Goal: Task Accomplishment & Management: Manage account settings

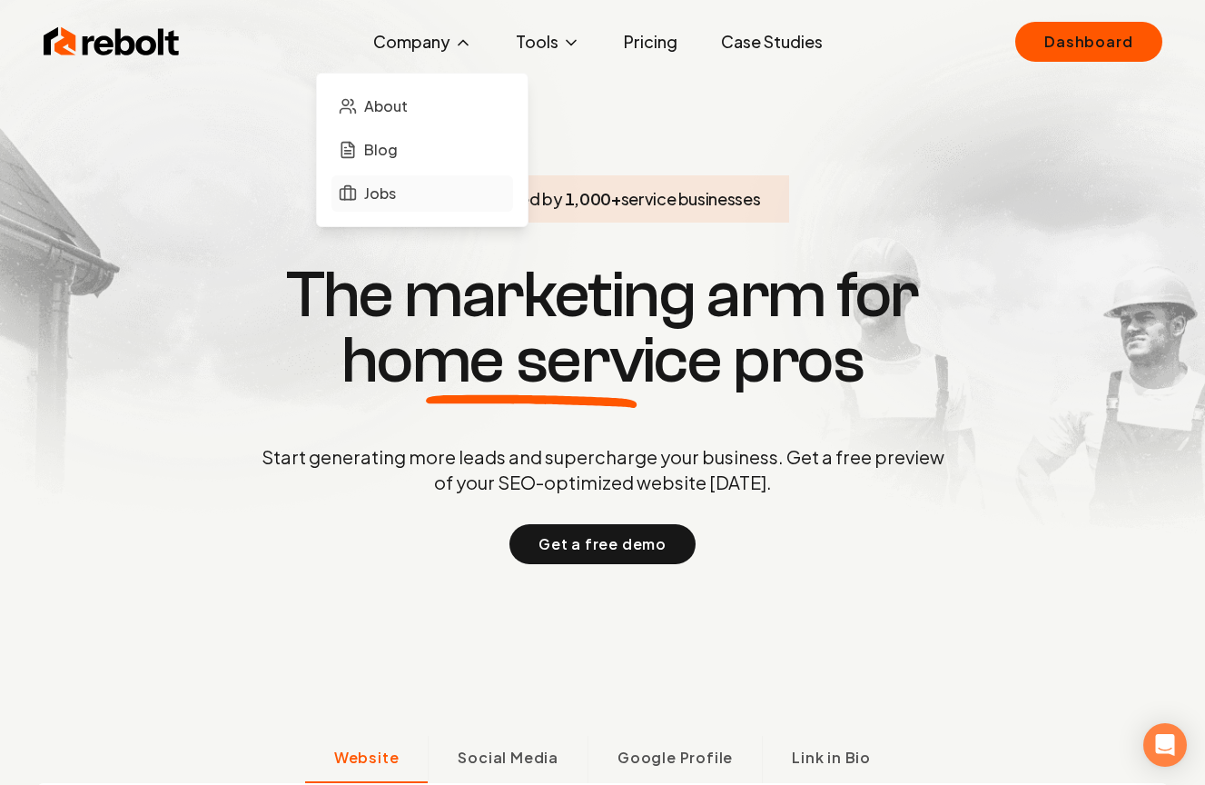
click at [414, 181] on link "Jobs" at bounding box center [423, 193] width 182 height 36
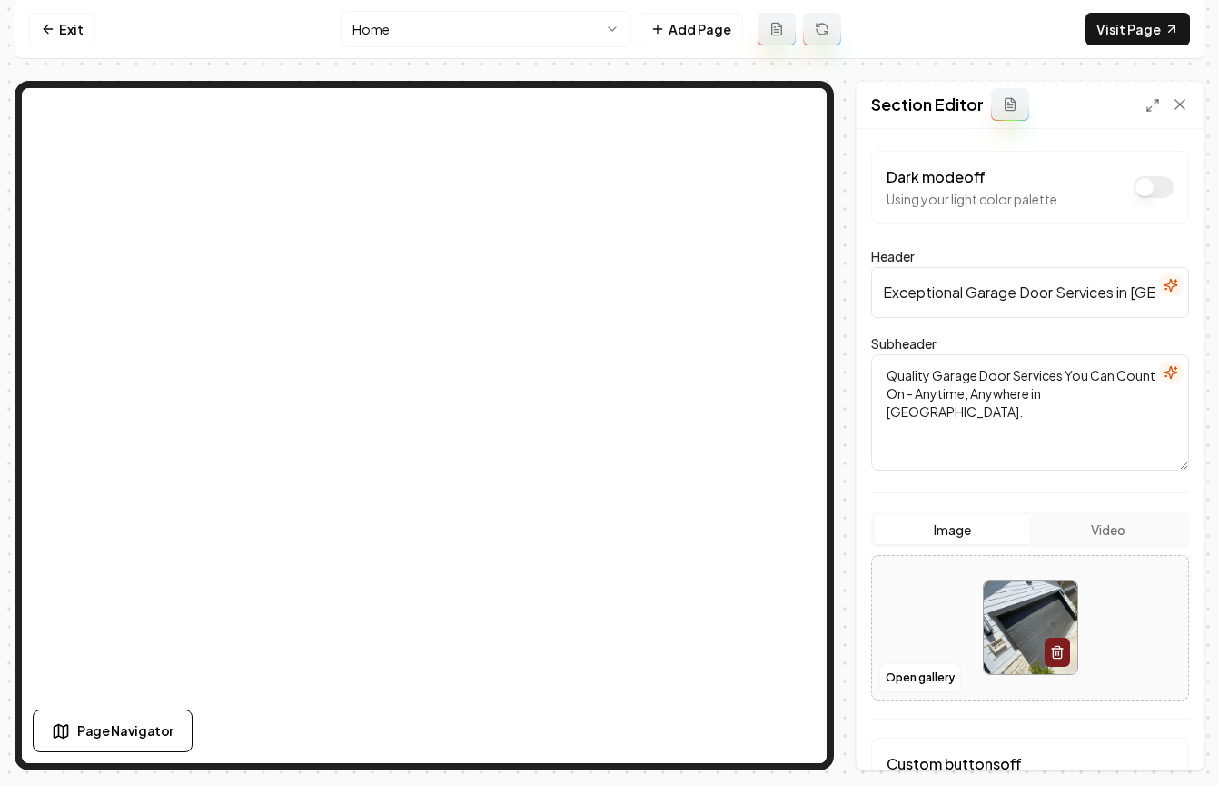
scroll to position [153, 0]
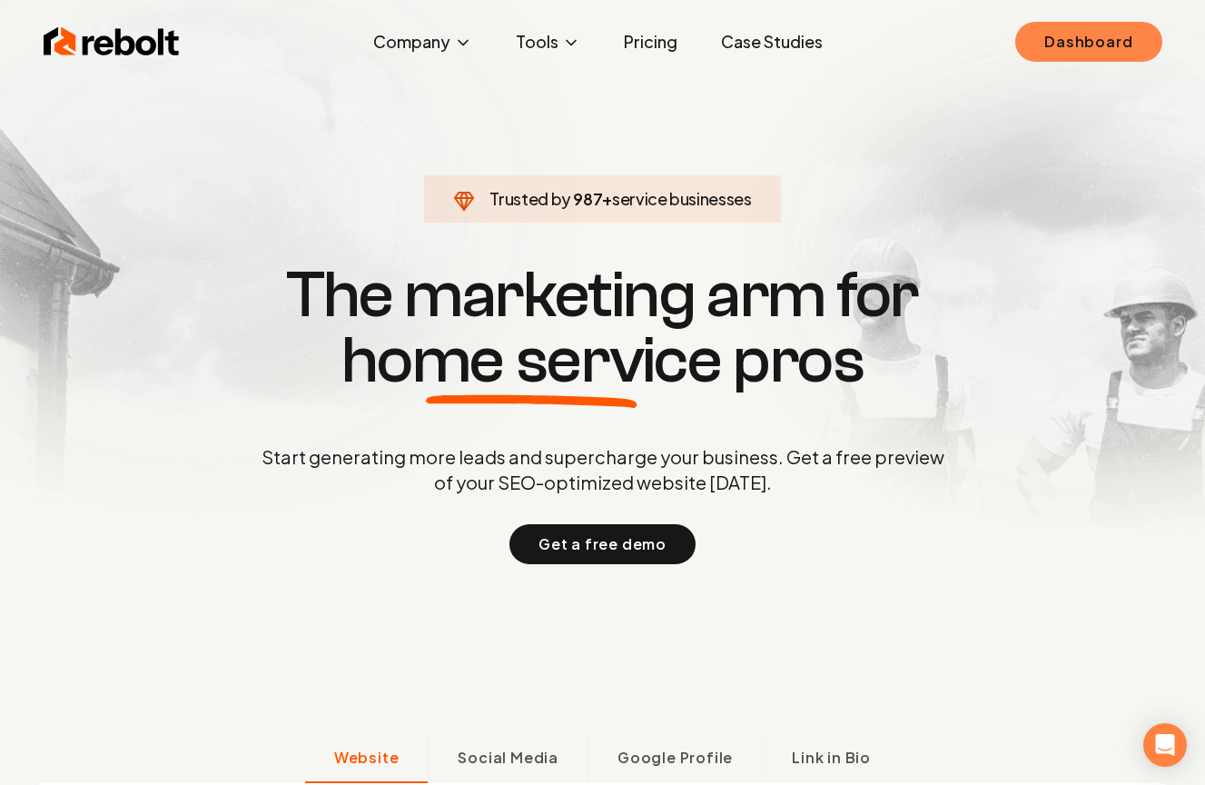
click at [1087, 58] on link "Dashboard" at bounding box center [1088, 42] width 146 height 40
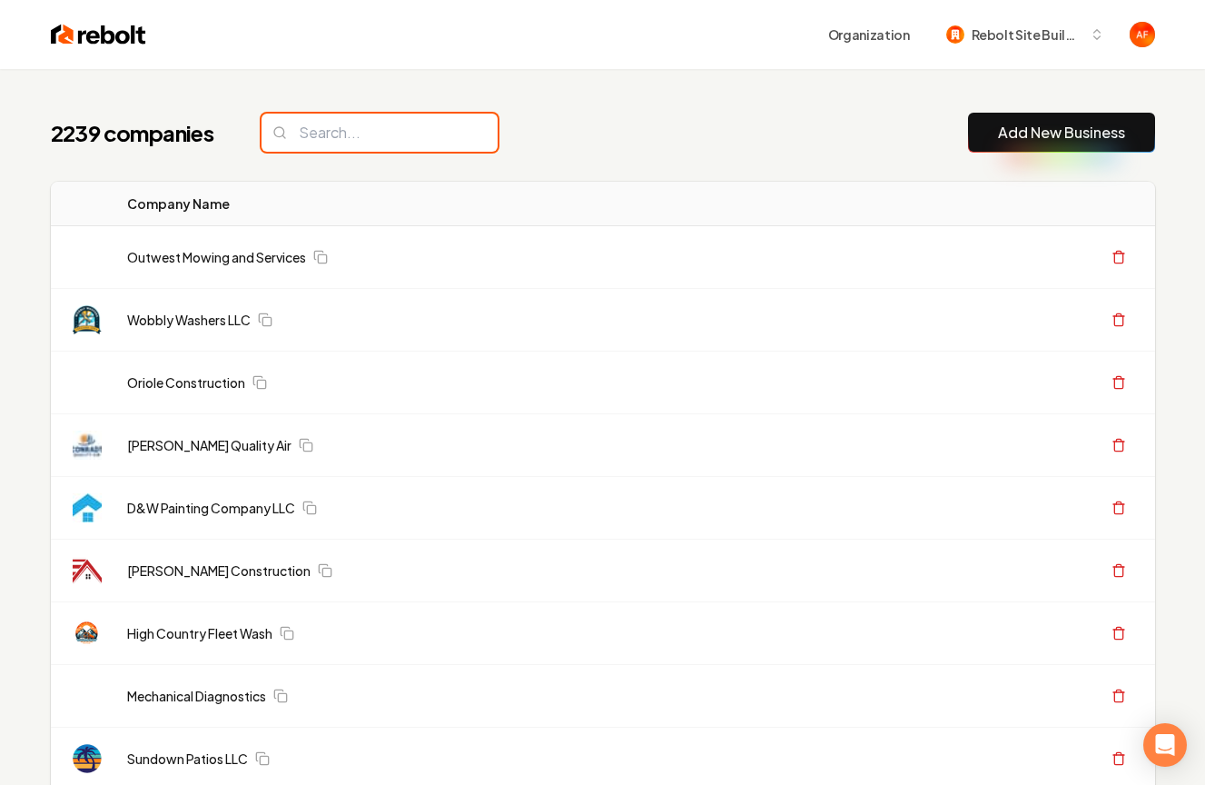
click at [349, 138] on input "search" at bounding box center [380, 133] width 236 height 38
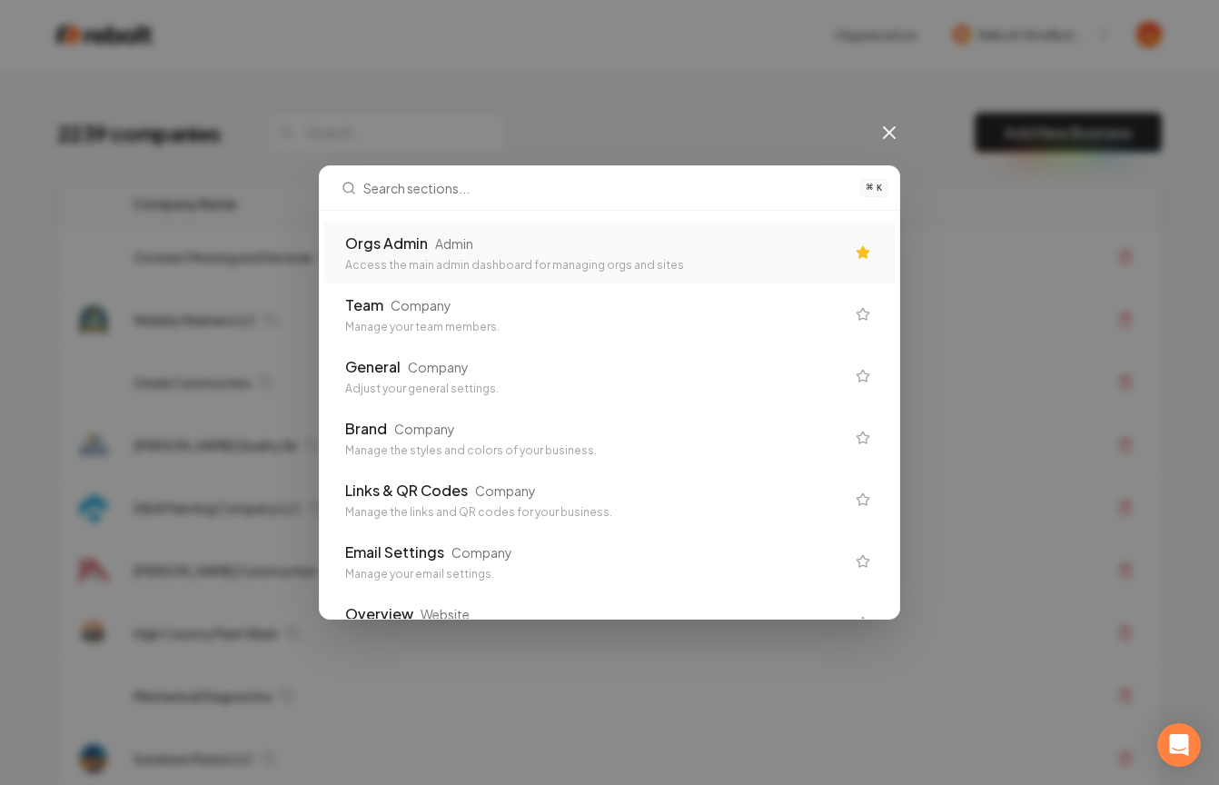
click at [477, 267] on div "Access the main admin dashboard for managing orgs and sites" at bounding box center [595, 265] width 500 height 15
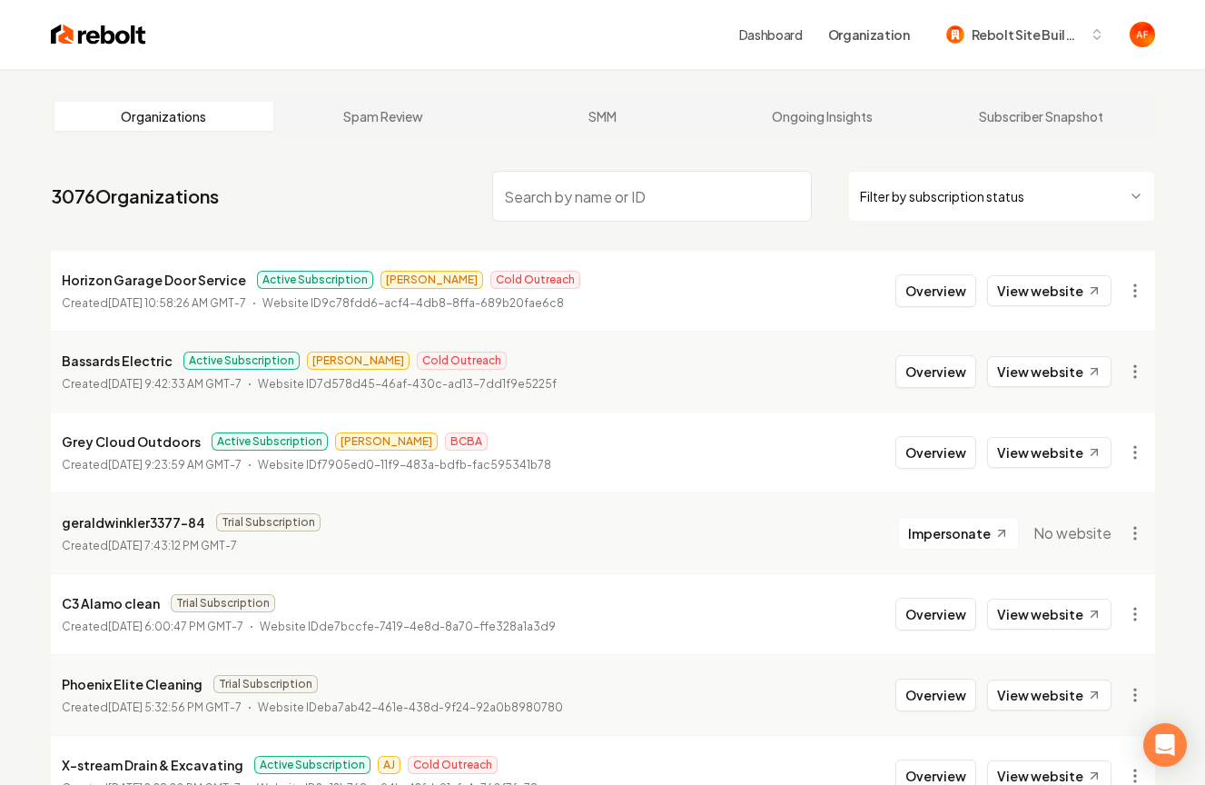
click at [613, 197] on input "search" at bounding box center [652, 196] width 320 height 51
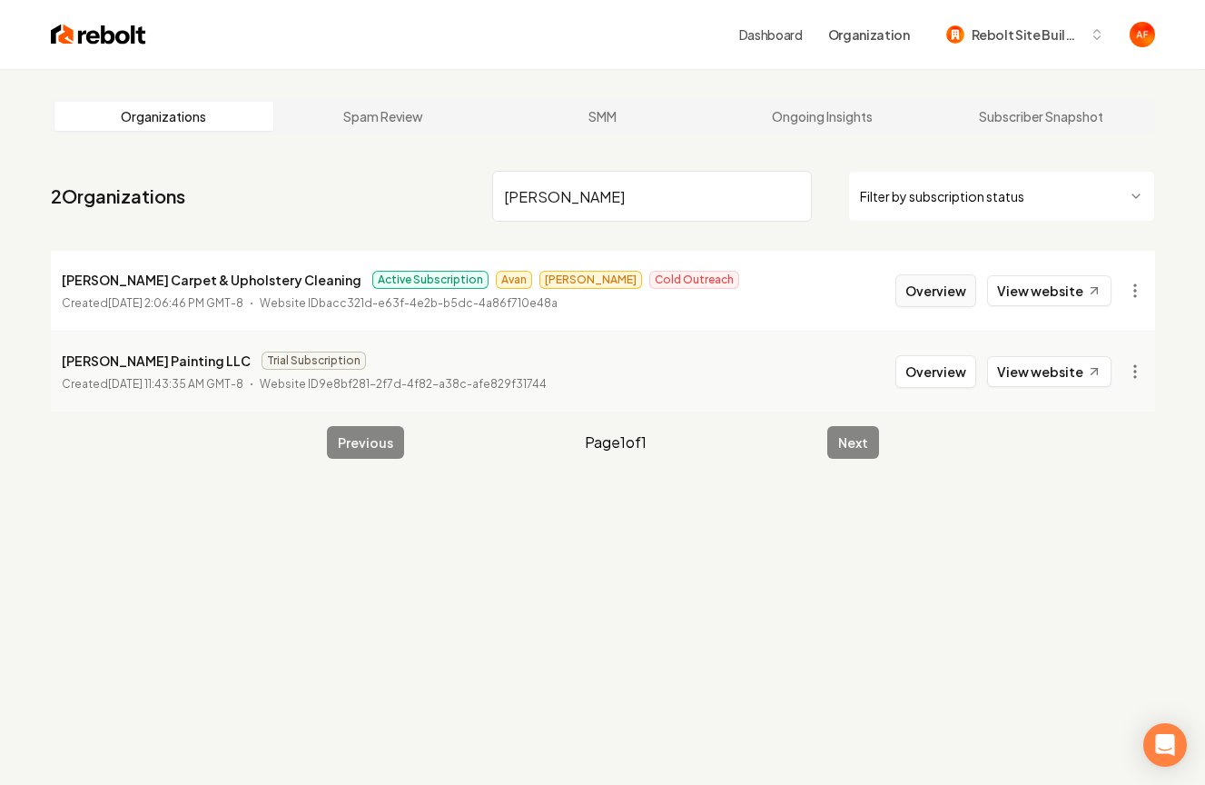
type input "[PERSON_NAME]"
click at [927, 283] on button "Overview" at bounding box center [936, 290] width 81 height 33
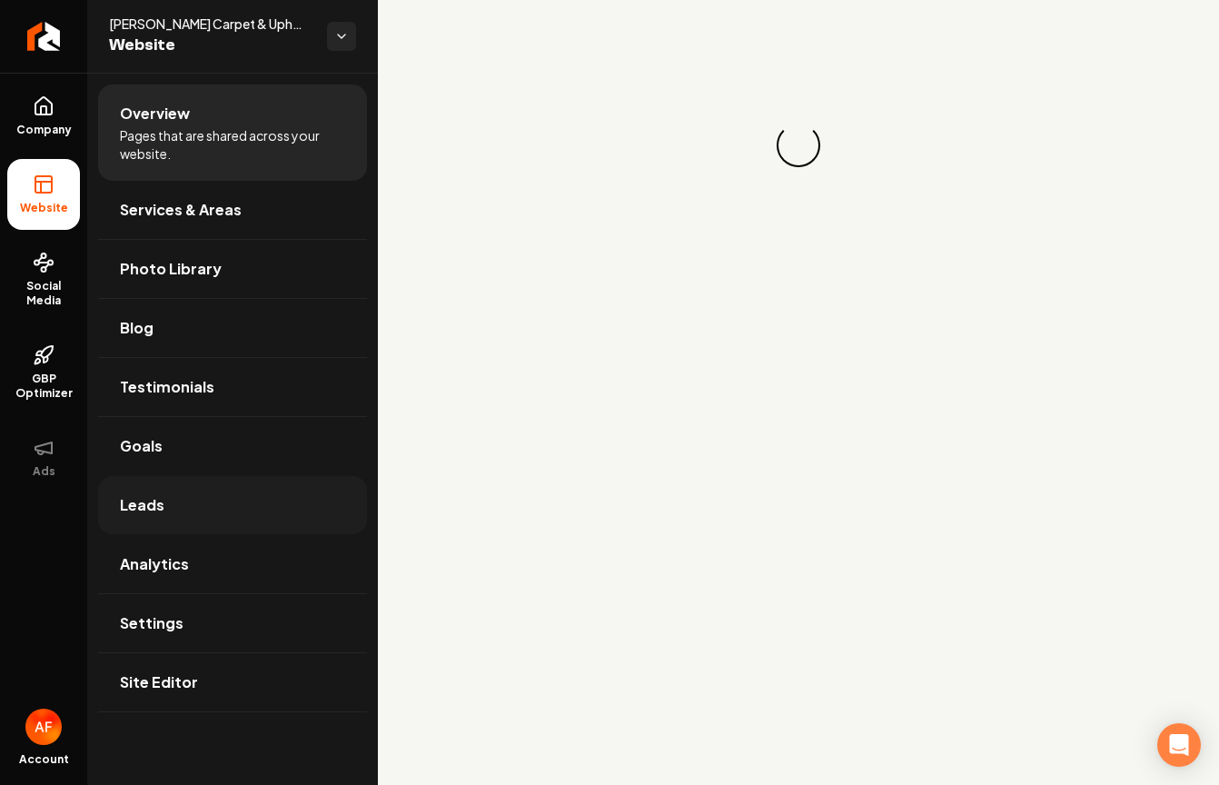
click at [218, 496] on link "Leads" at bounding box center [232, 505] width 269 height 58
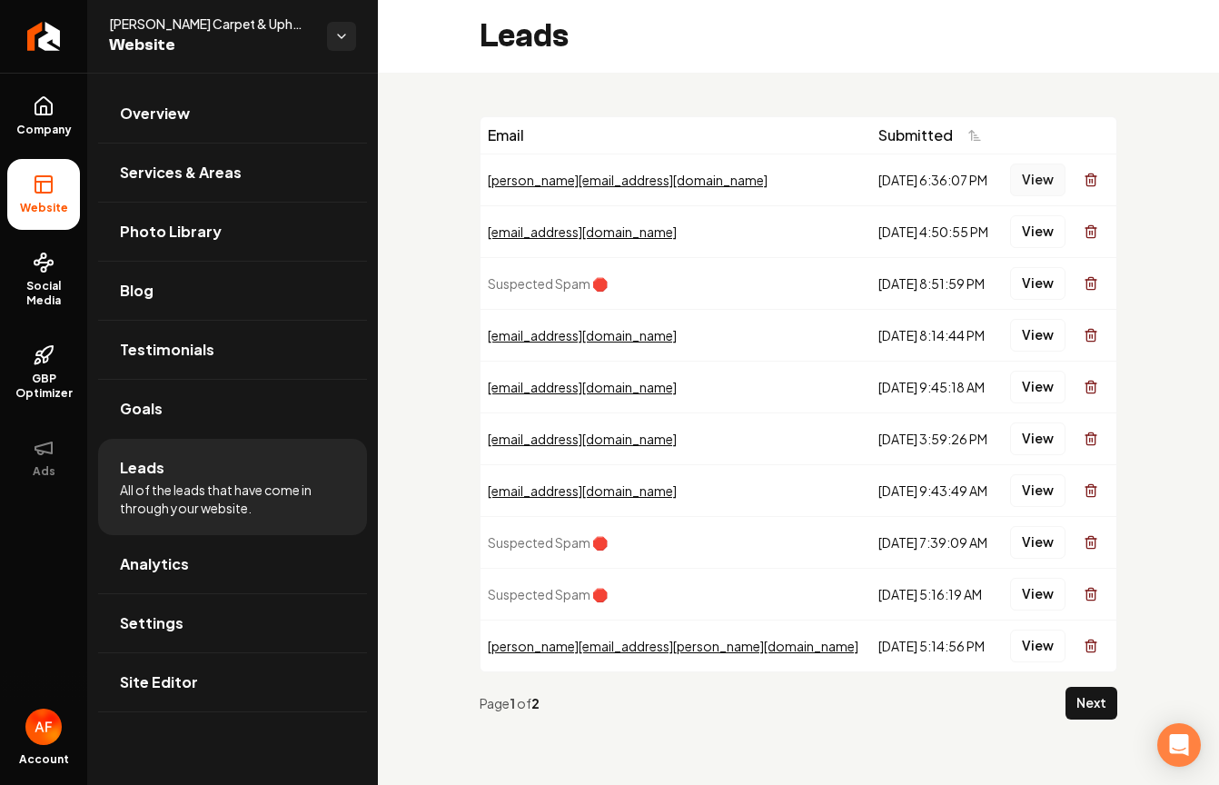
click at [1040, 175] on button "View" at bounding box center [1037, 179] width 55 height 33
click at [1040, 223] on button "View" at bounding box center [1037, 231] width 55 height 33
click at [66, 123] on span "Company" at bounding box center [44, 130] width 70 height 15
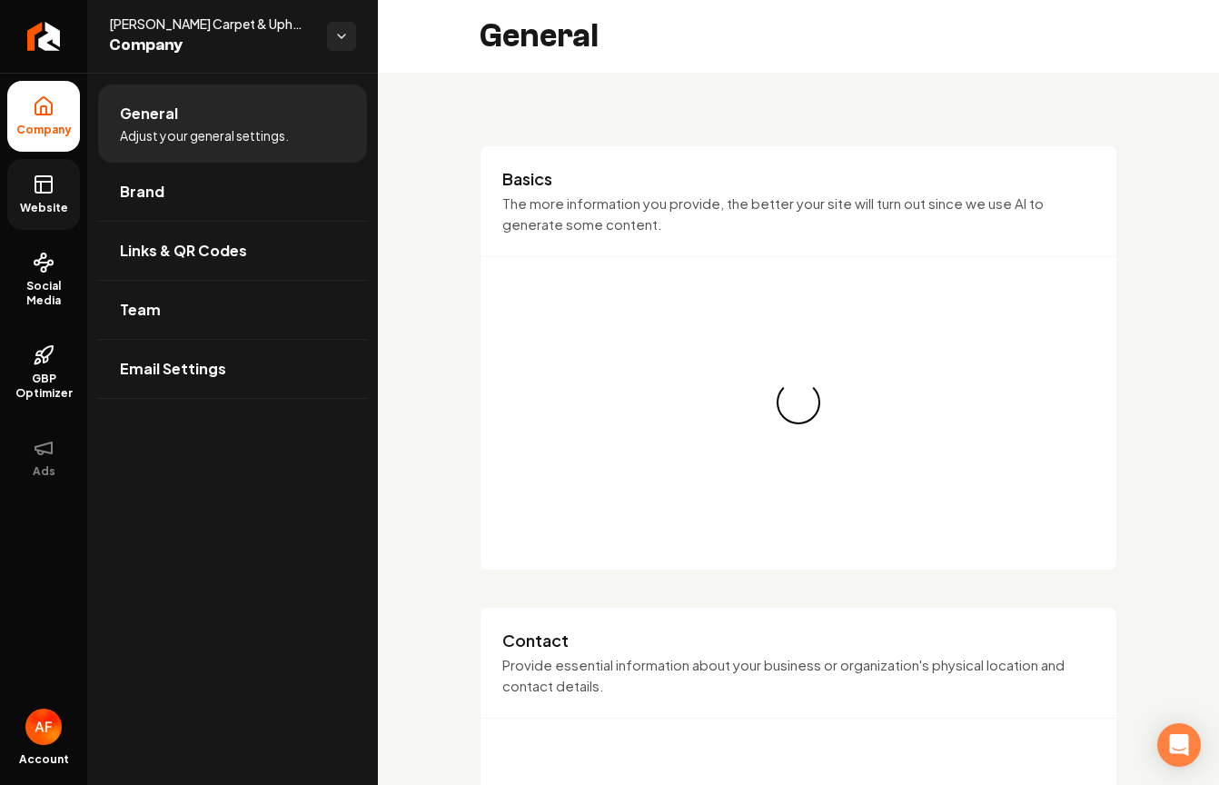
click at [77, 193] on link "Website" at bounding box center [43, 194] width 73 height 71
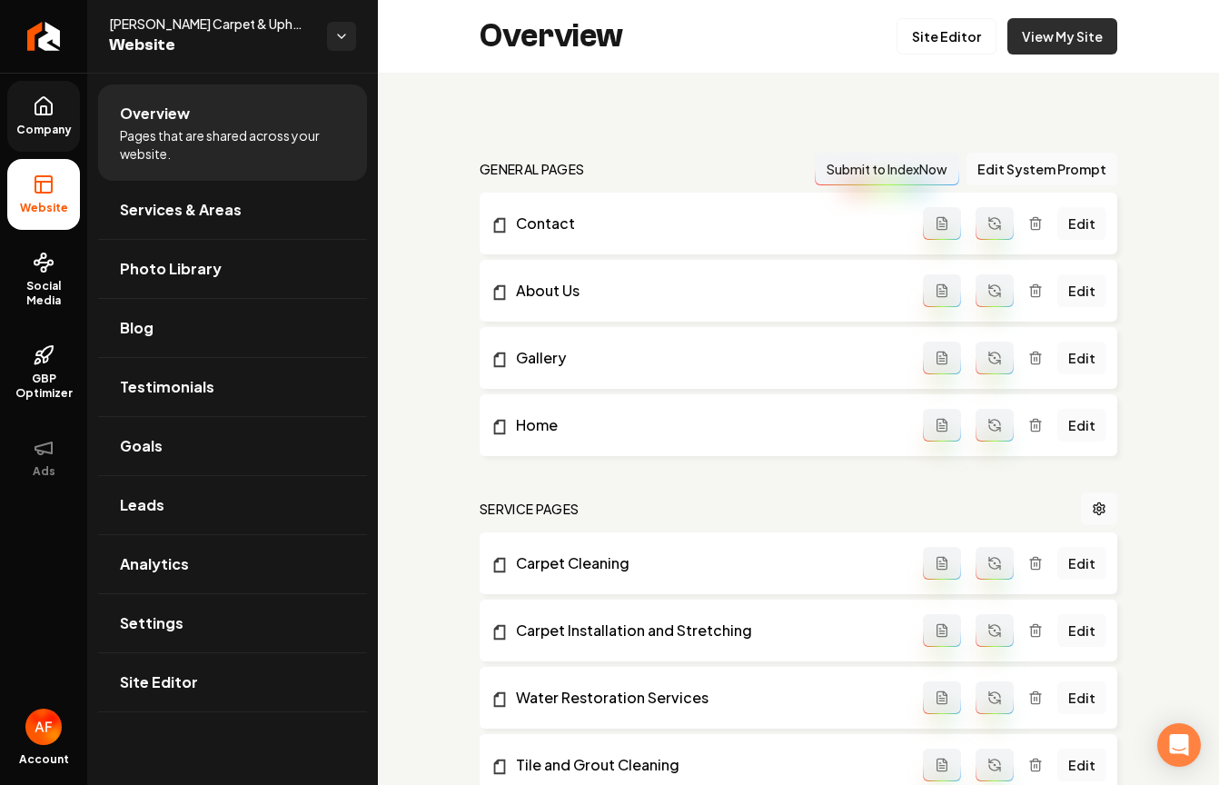
click at [1080, 35] on link "View My Site" at bounding box center [1062, 36] width 110 height 36
click at [39, 39] on icon "Return to dashboard" at bounding box center [39, 36] width 8 height 17
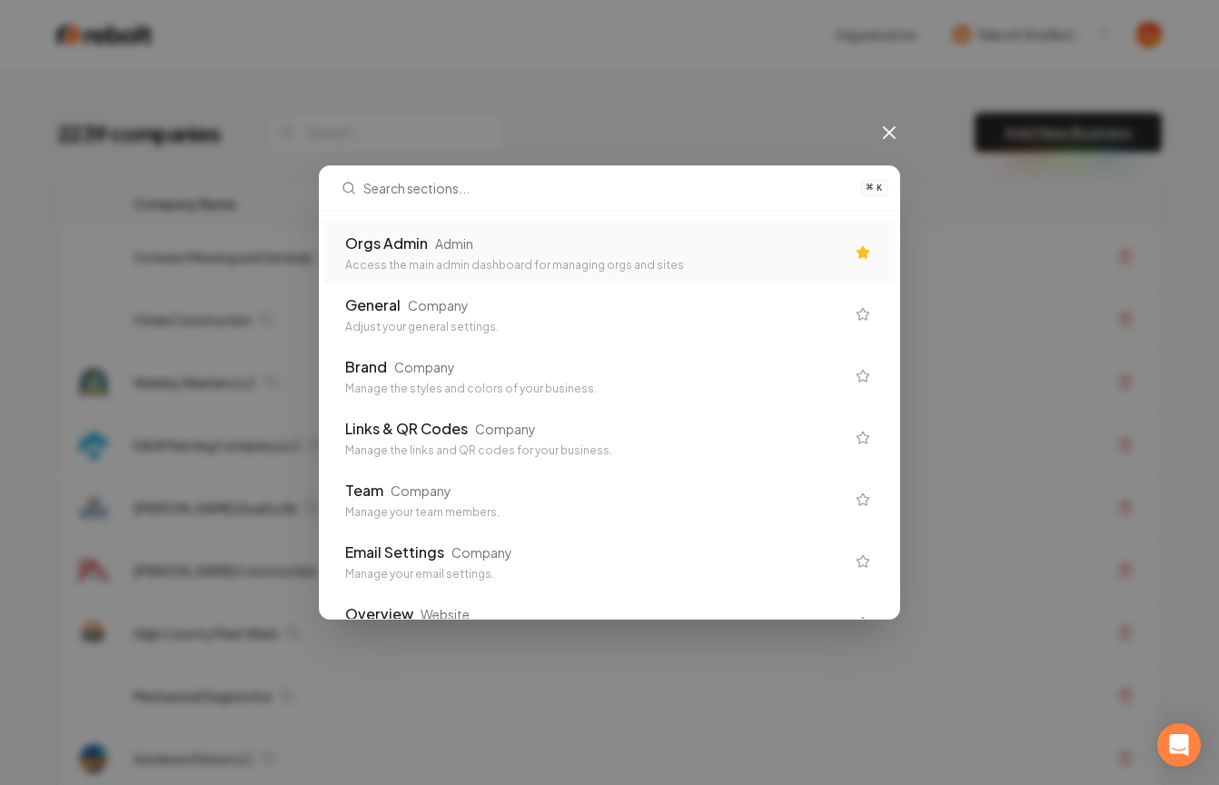
click at [676, 264] on div "Access the main admin dashboard for managing orgs and sites" at bounding box center [595, 265] width 500 height 15
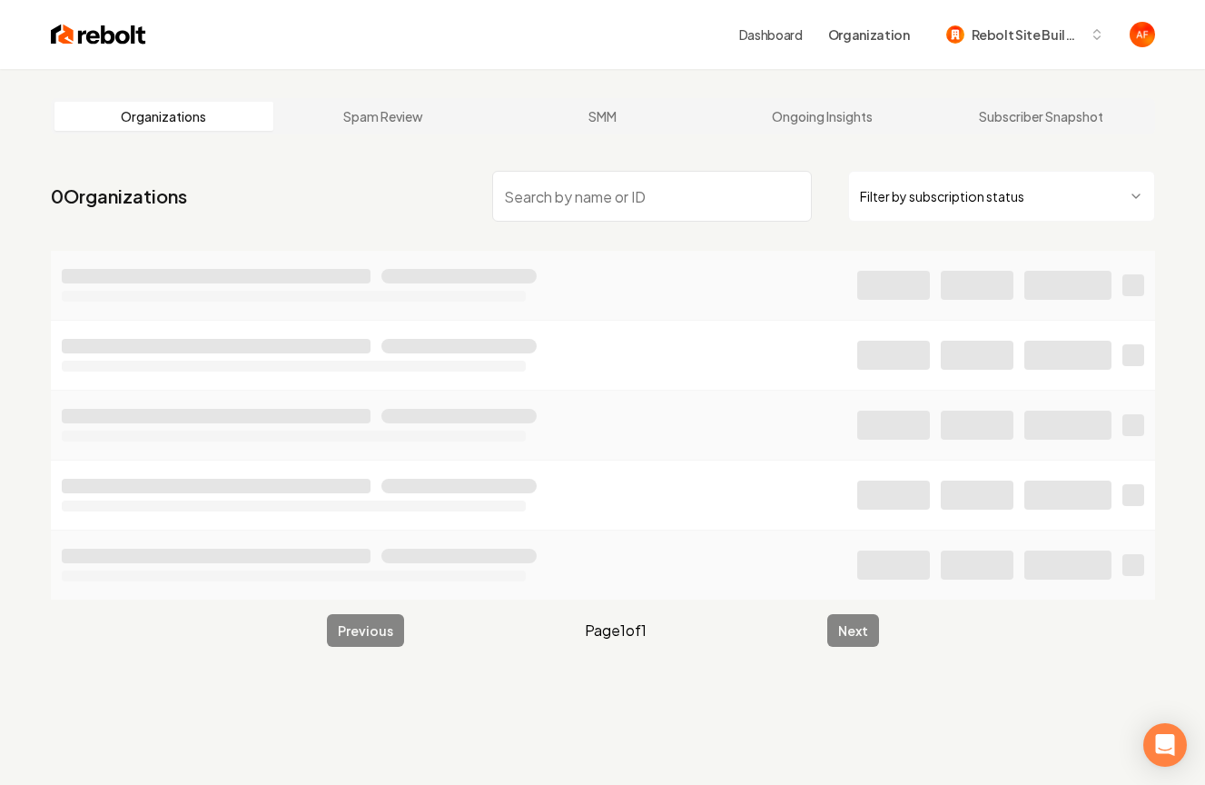
click at [1121, 231] on nav "0 Organizations Filter by subscription status" at bounding box center [603, 203] width 1104 height 80
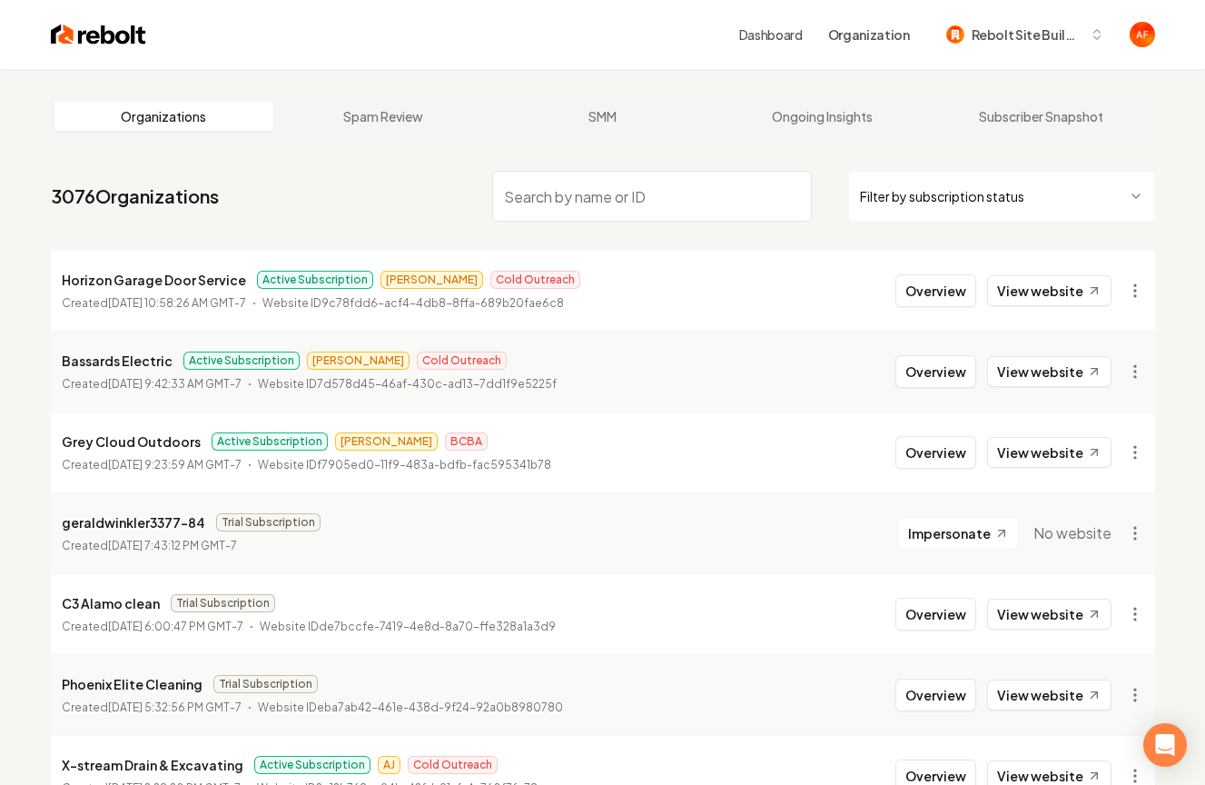
click at [1094, 208] on html "Dashboard Organization Rebolt Site Builder Organizations Spam Review SMM Ongoin…" at bounding box center [602, 392] width 1205 height 785
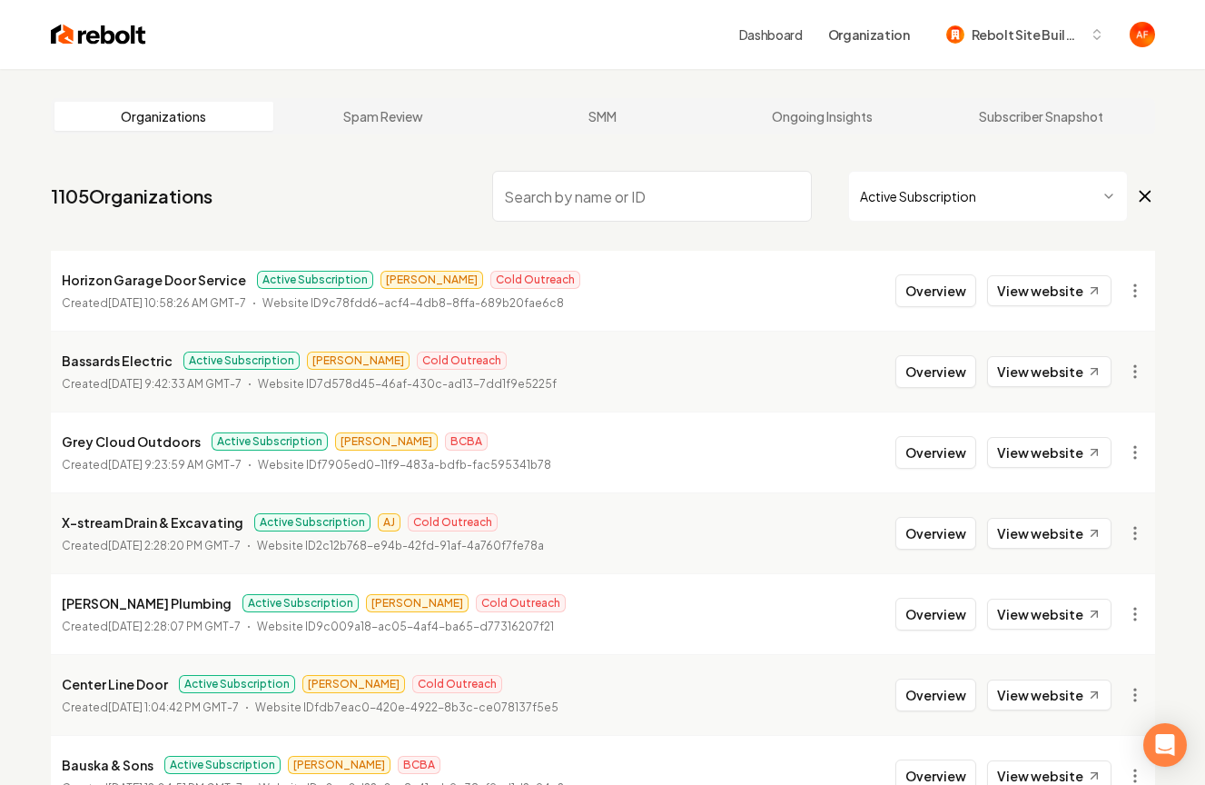
click at [639, 187] on input "search" at bounding box center [652, 196] width 320 height 51
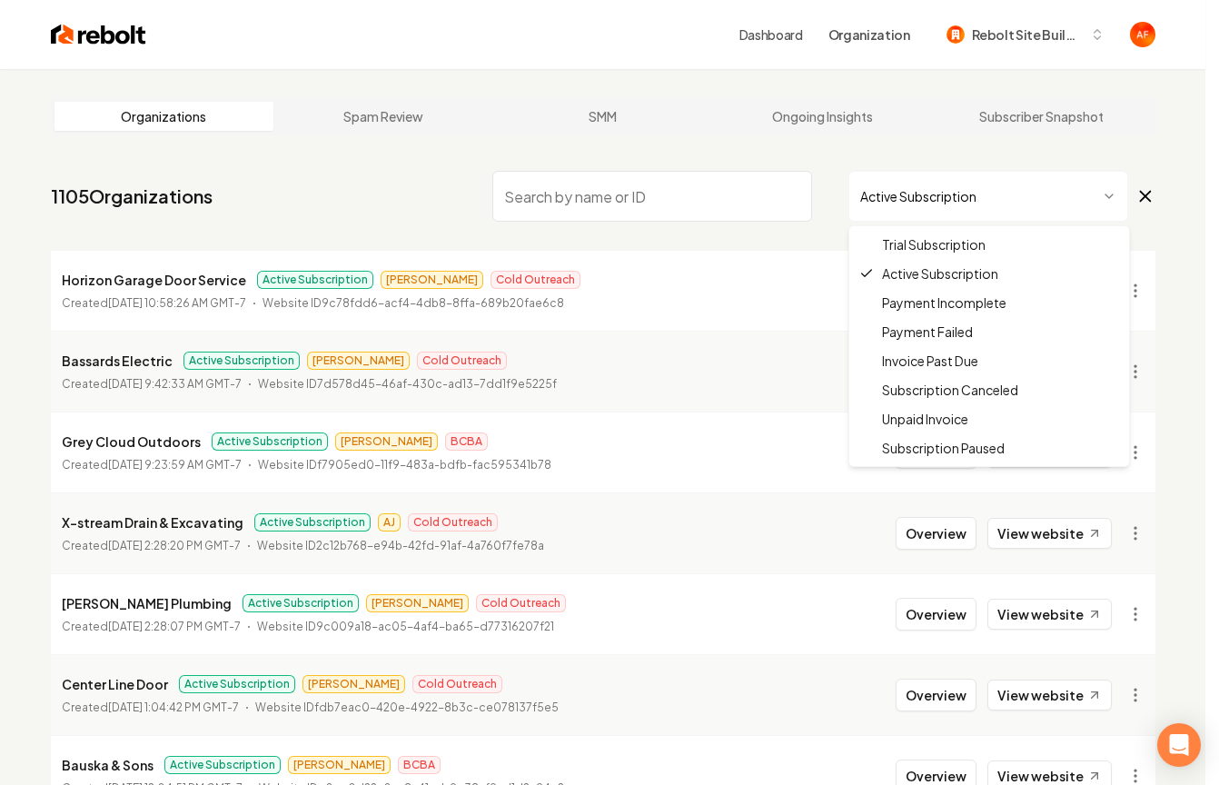
click at [856, 193] on html "Dashboard Organization Rebolt Site Builder Organizations Spam Review SMM Ongoin…" at bounding box center [609, 392] width 1219 height 785
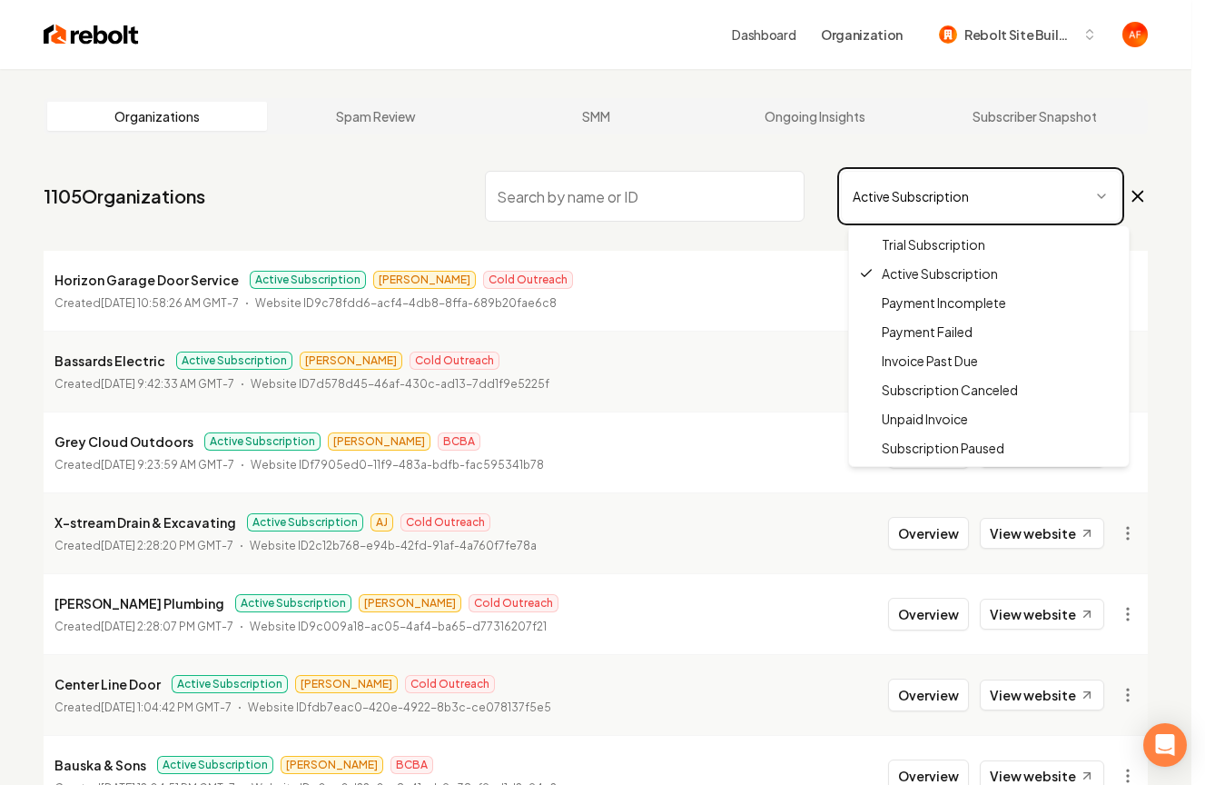
click at [583, 183] on html "Dashboard Organization Rebolt Site Builder Organizations Spam Review SMM Ongoin…" at bounding box center [602, 392] width 1205 height 785
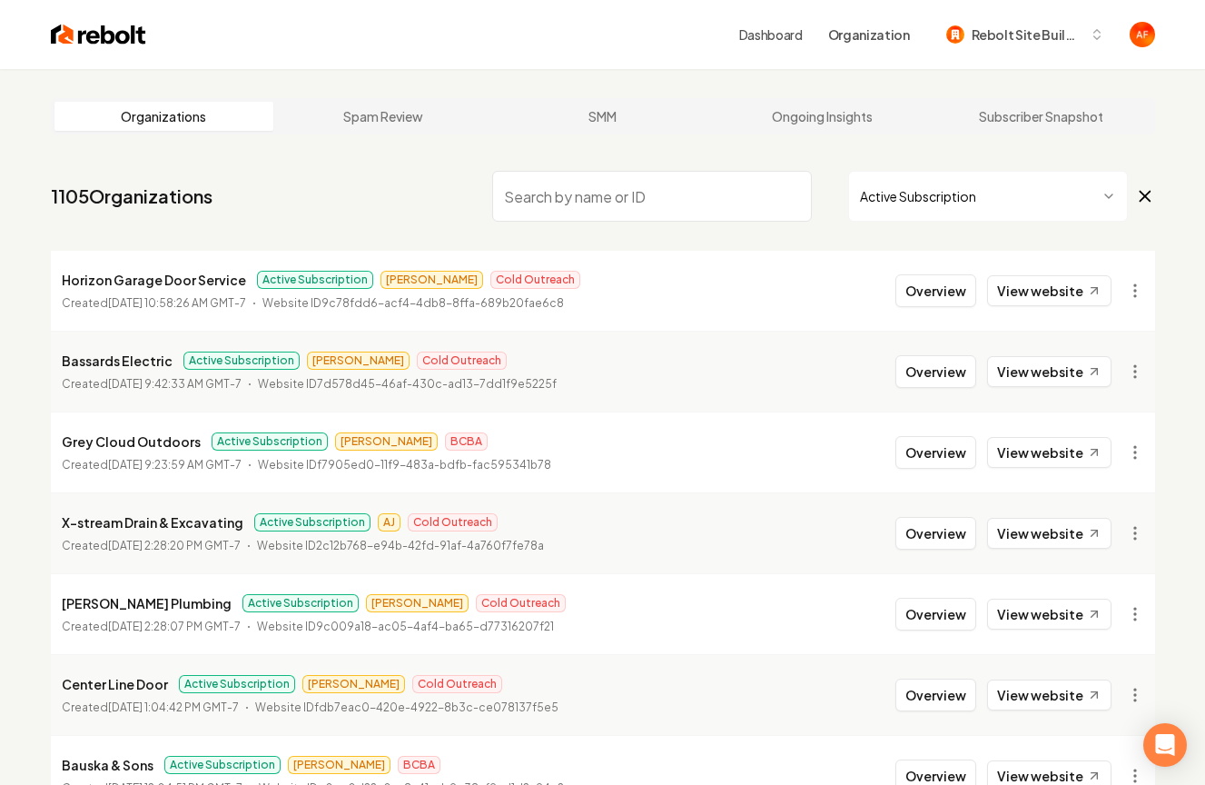
click at [583, 188] on input "search" at bounding box center [652, 196] width 320 height 51
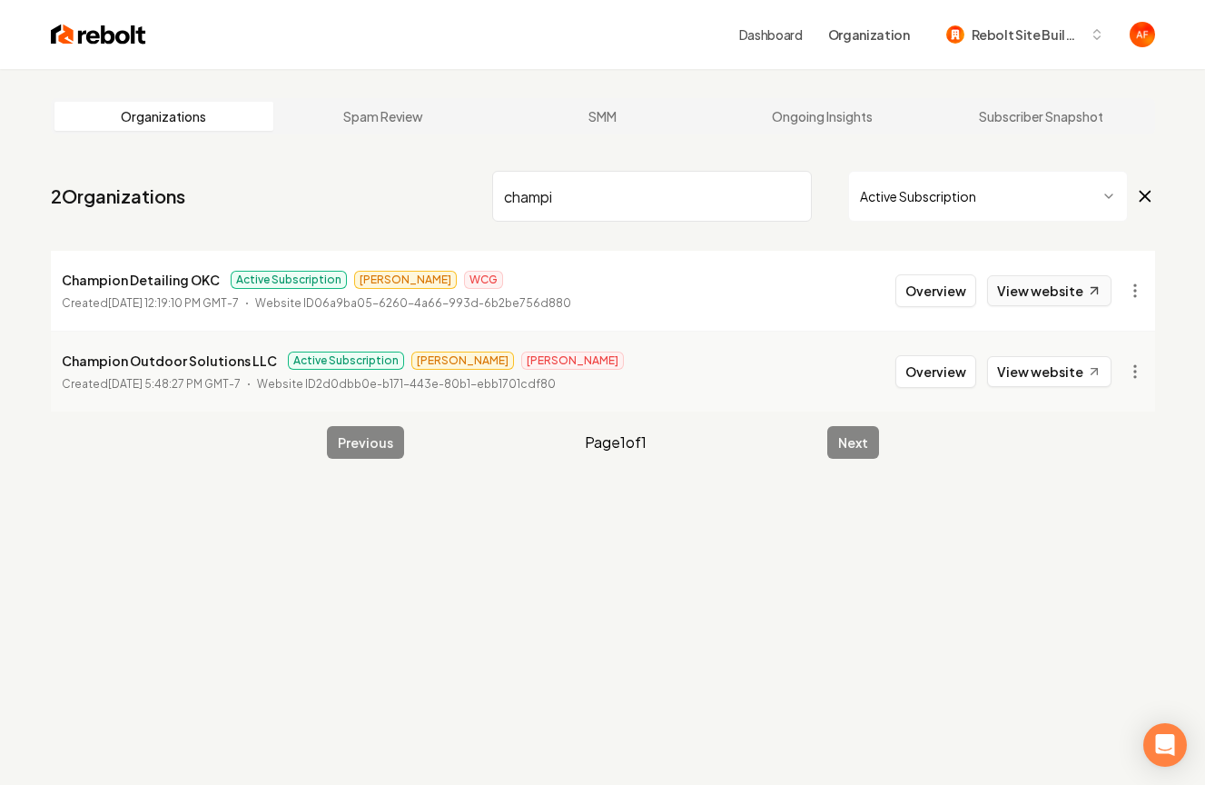
type input "champi"
click at [1049, 288] on link "View website" at bounding box center [1049, 290] width 124 height 31
click at [930, 368] on button "Overview" at bounding box center [936, 371] width 81 height 33
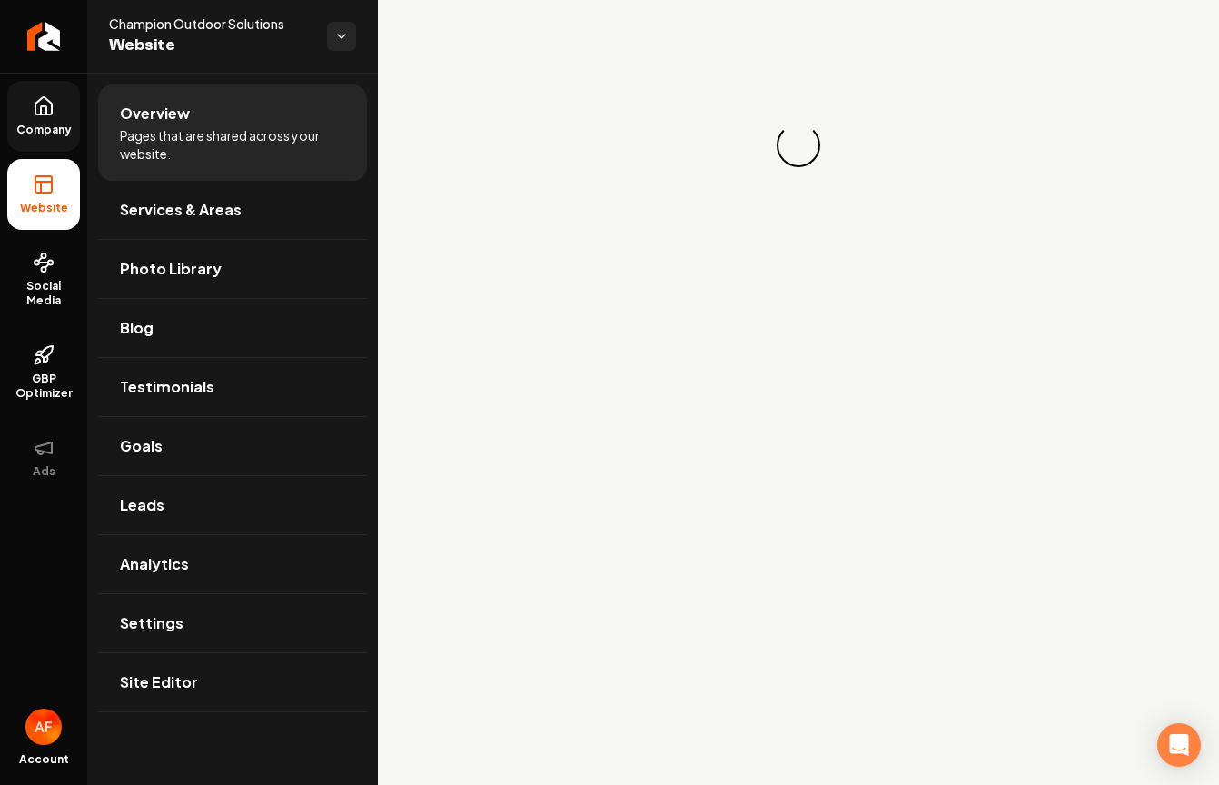
click at [38, 130] on span "Company" at bounding box center [44, 130] width 70 height 15
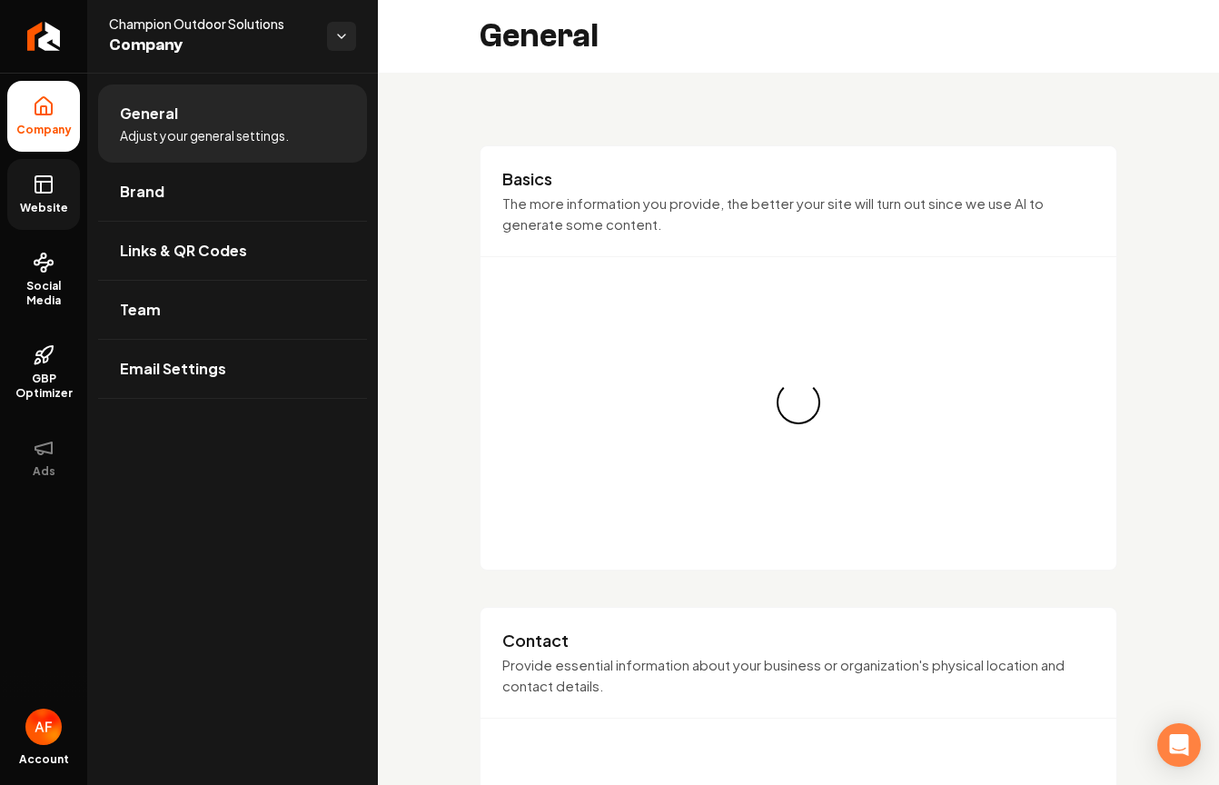
click at [40, 178] on icon at bounding box center [44, 184] width 22 height 22
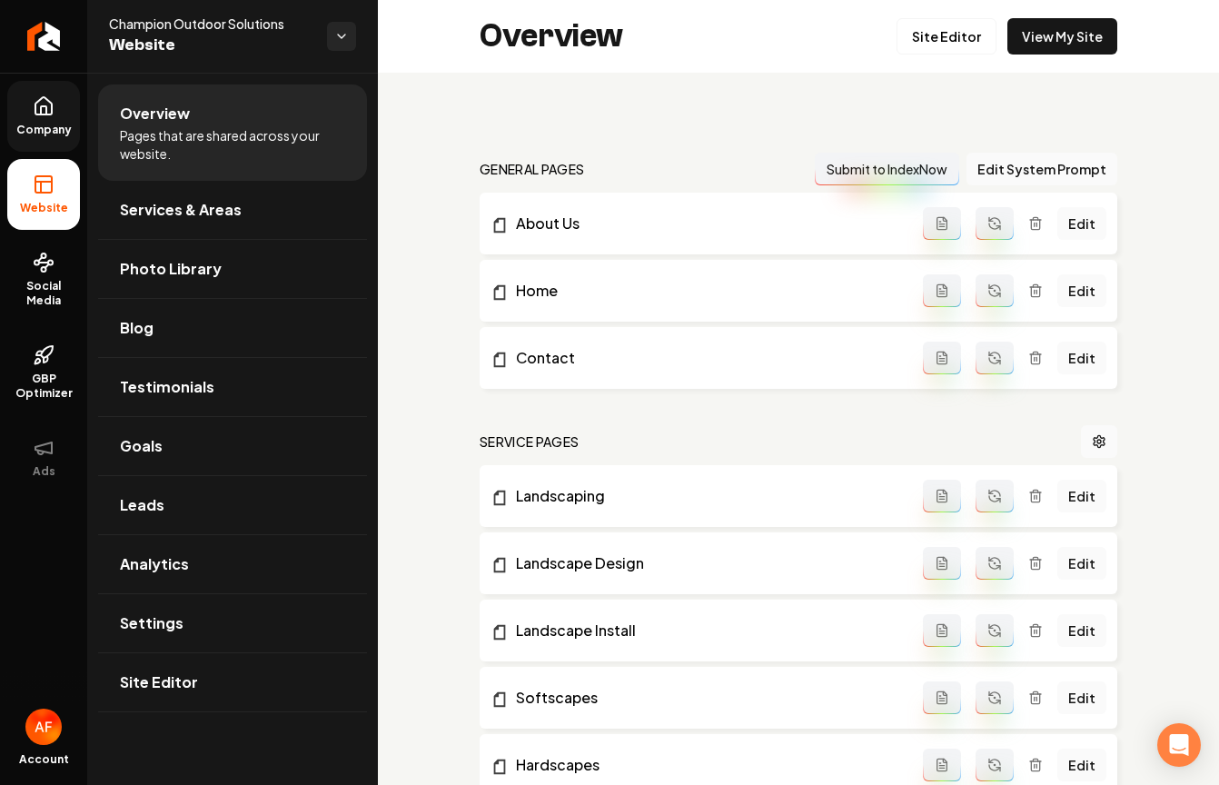
click at [45, 107] on icon at bounding box center [44, 106] width 22 height 22
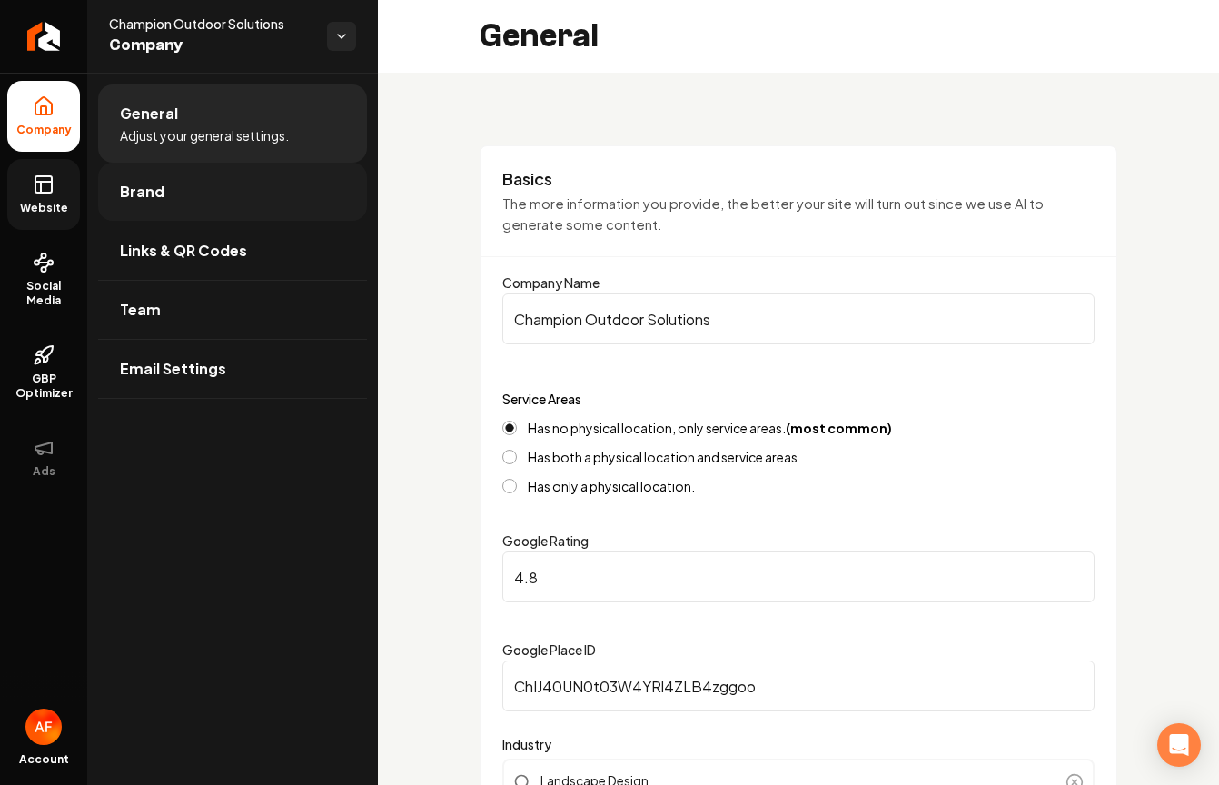
click at [201, 185] on link "Brand" at bounding box center [232, 192] width 269 height 58
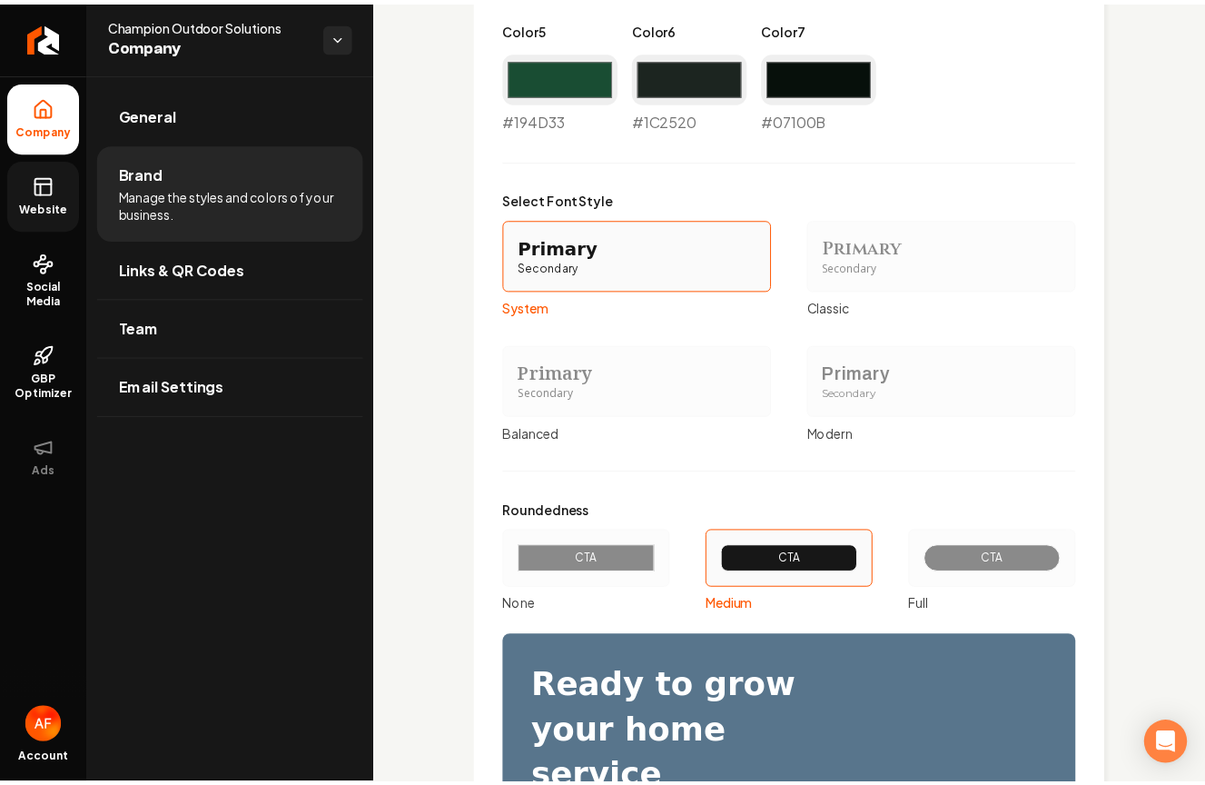
scroll to position [2048, 0]
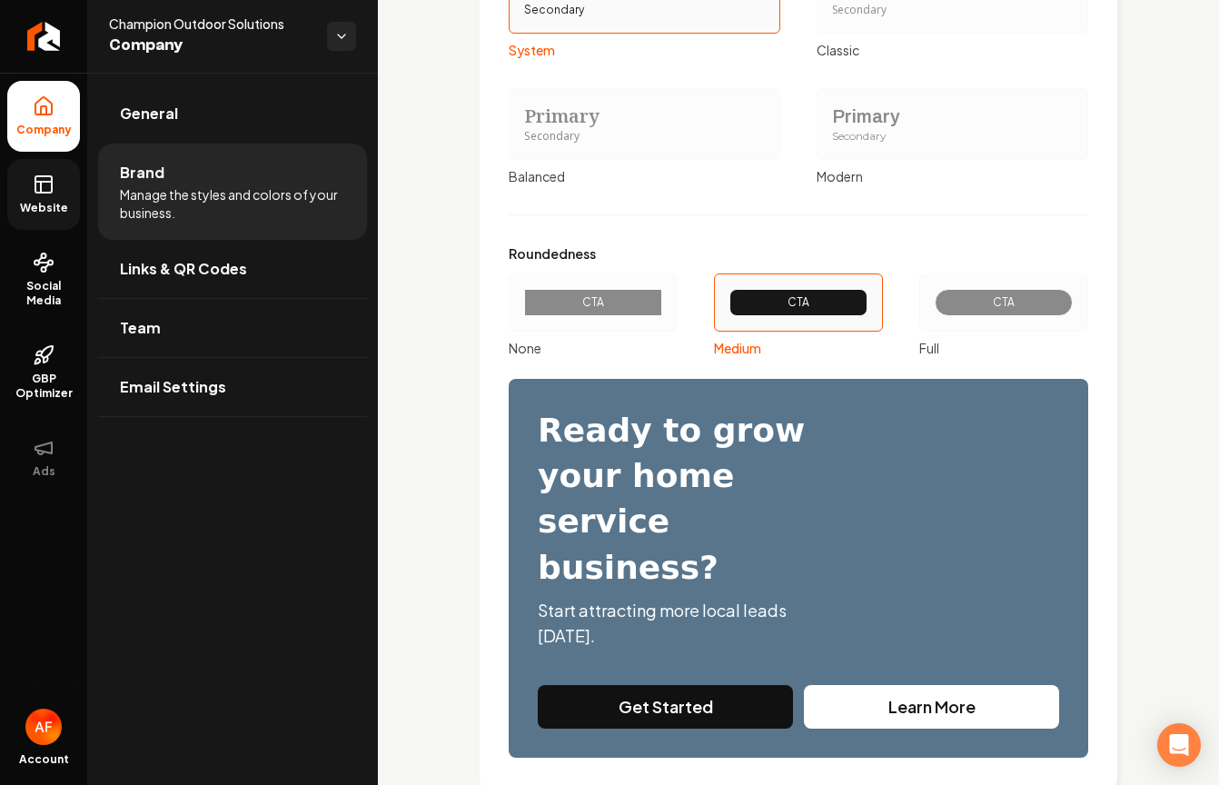
click at [956, 279] on div "CTA" at bounding box center [1003, 302] width 169 height 58
click at [933, 295] on button "CTA Full" at bounding box center [925, 302] width 15 height 15
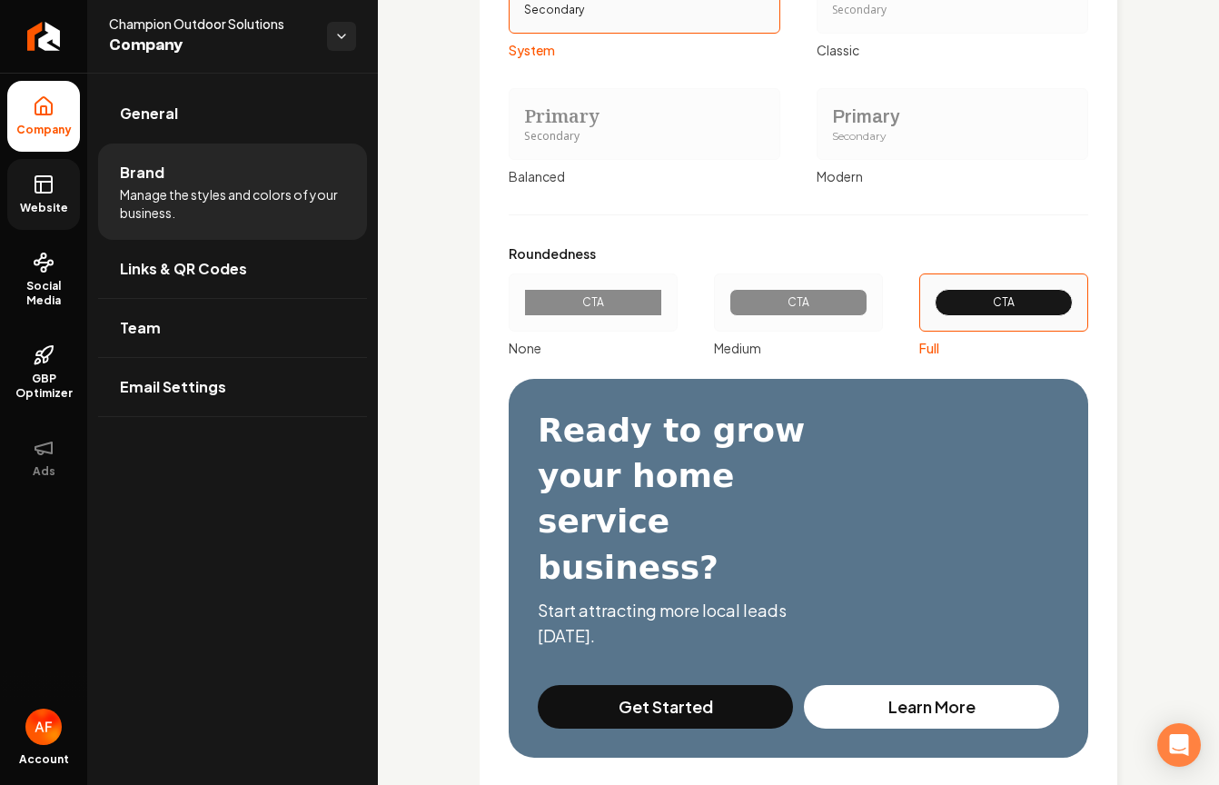
type input "#c2d5ca"
type input "#d0dcd5"
type input "#4a6455"
type input "#194d33"
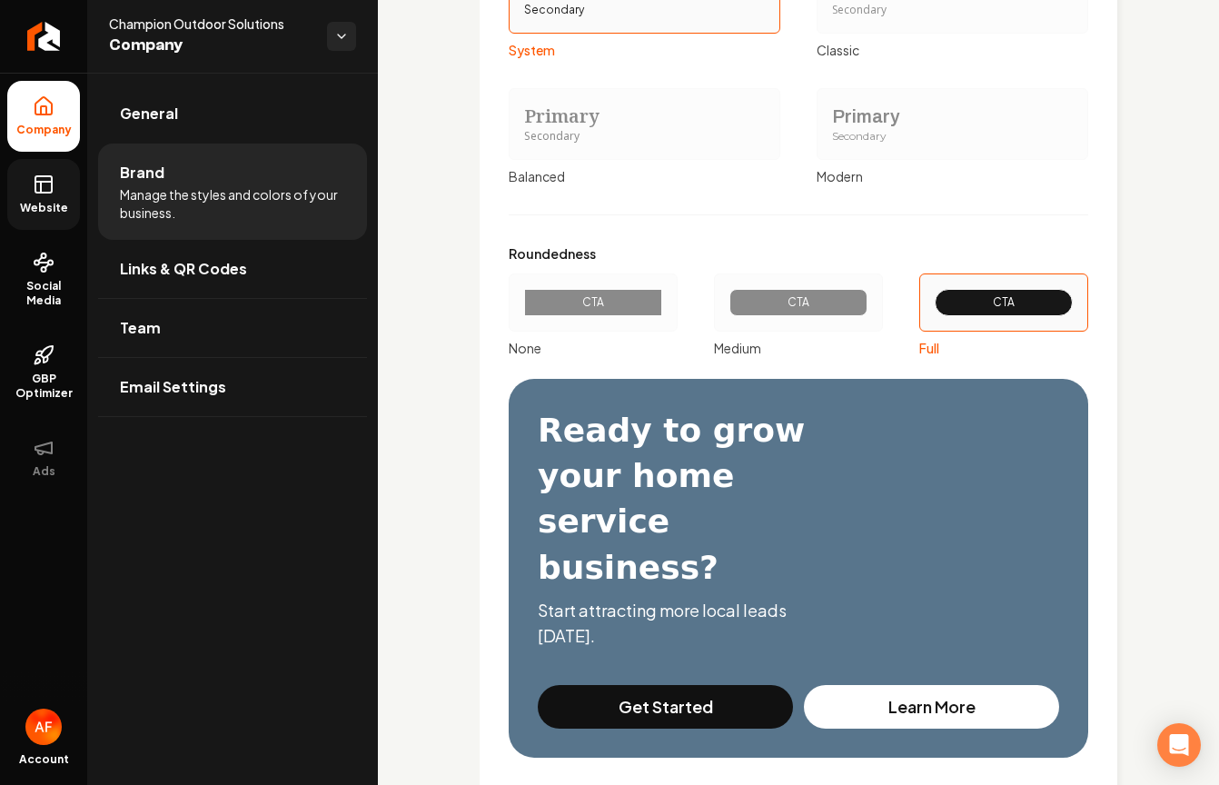
type input "#1c2520"
type input "#07100b"
click at [48, 30] on icon "Return to dashboard" at bounding box center [43, 36] width 29 height 29
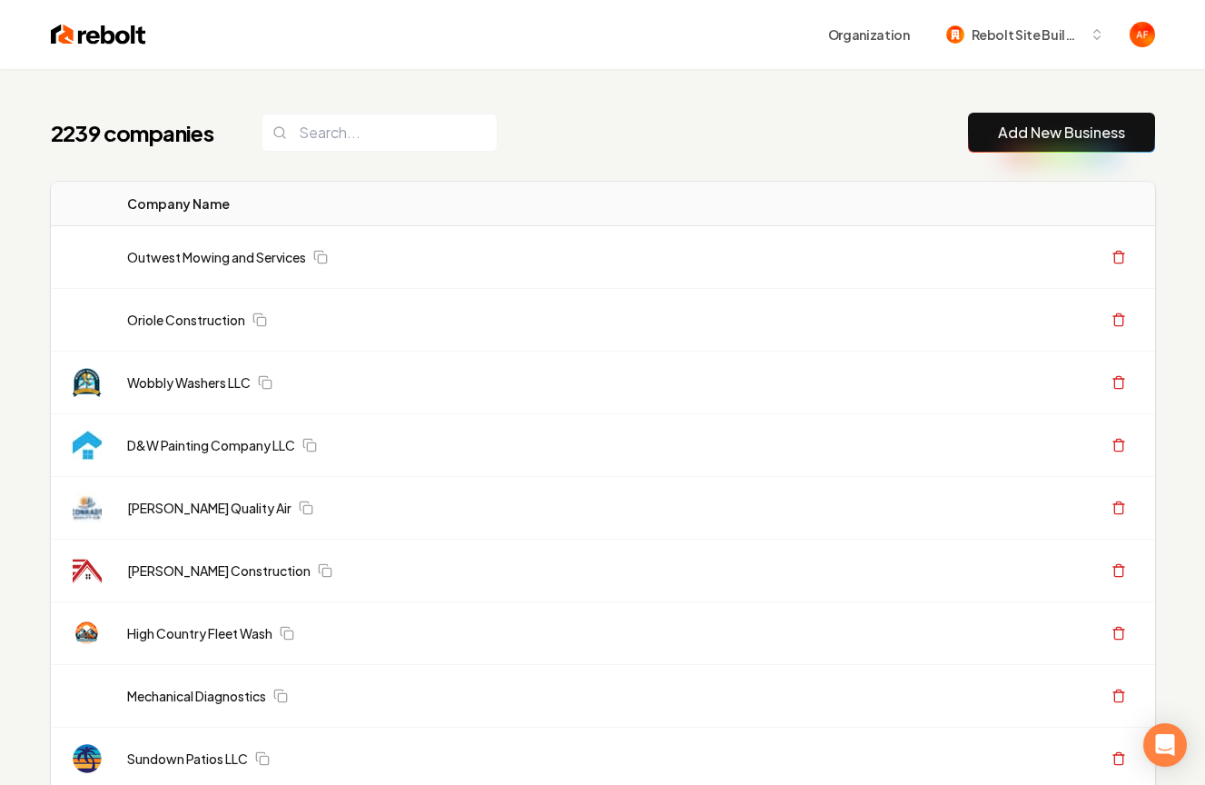
click at [74, 24] on img at bounding box center [98, 34] width 95 height 25
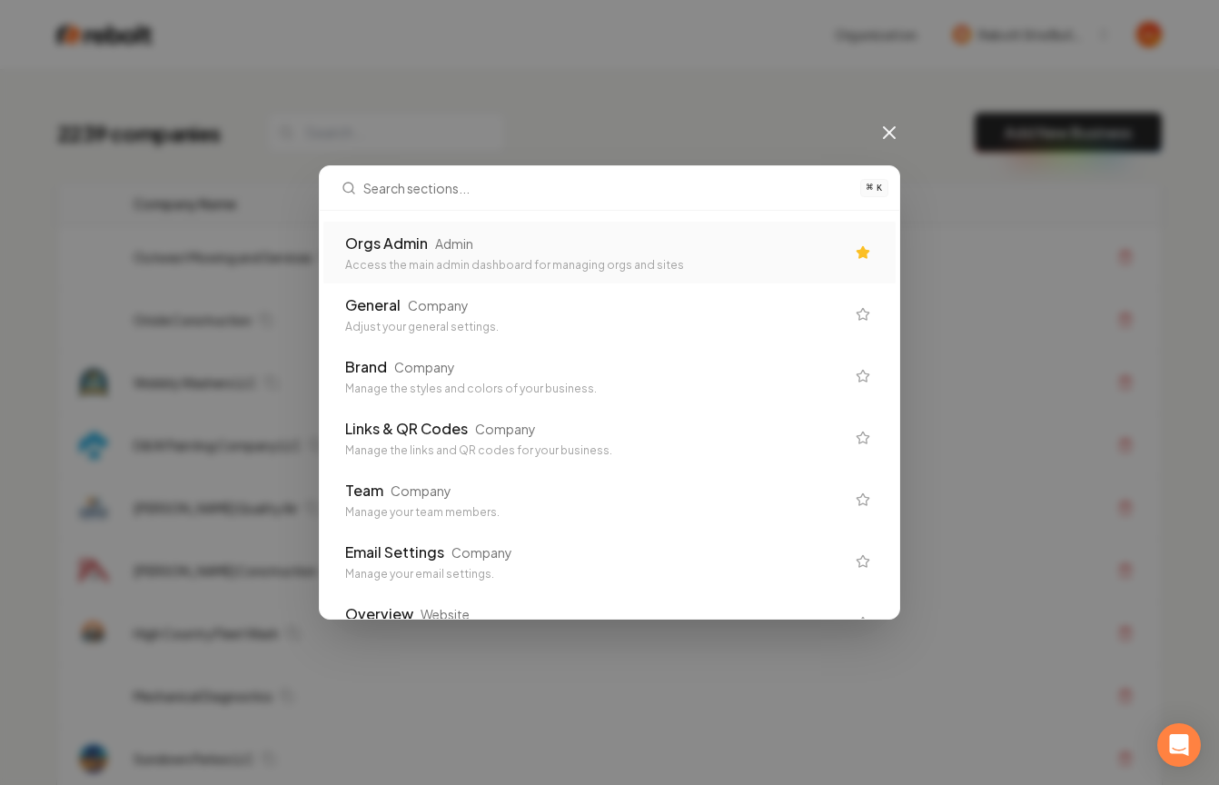
click at [456, 281] on div "Orgs Admin Admin Access the main admin dashboard for managing orgs and sites" at bounding box center [609, 253] width 572 height 62
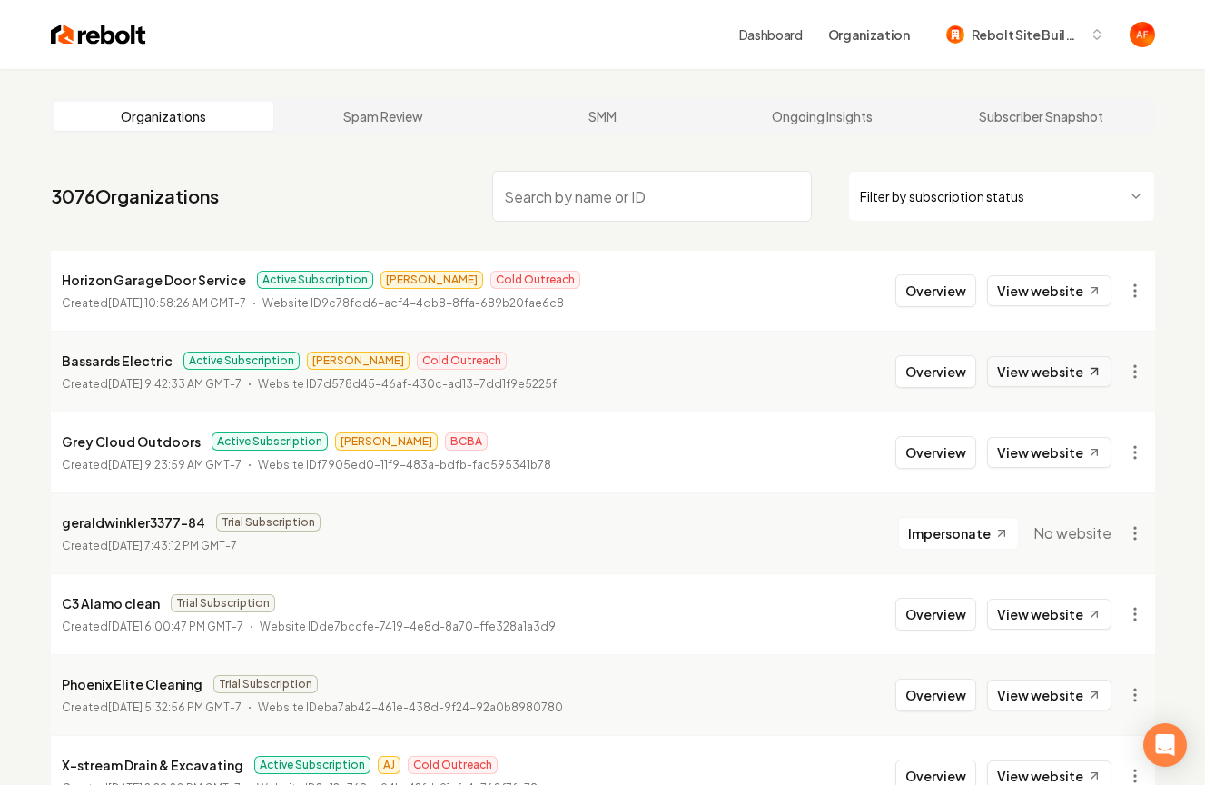
click at [1026, 367] on link "View website" at bounding box center [1049, 371] width 124 height 31
